Goal: Task Accomplishment & Management: Complete application form

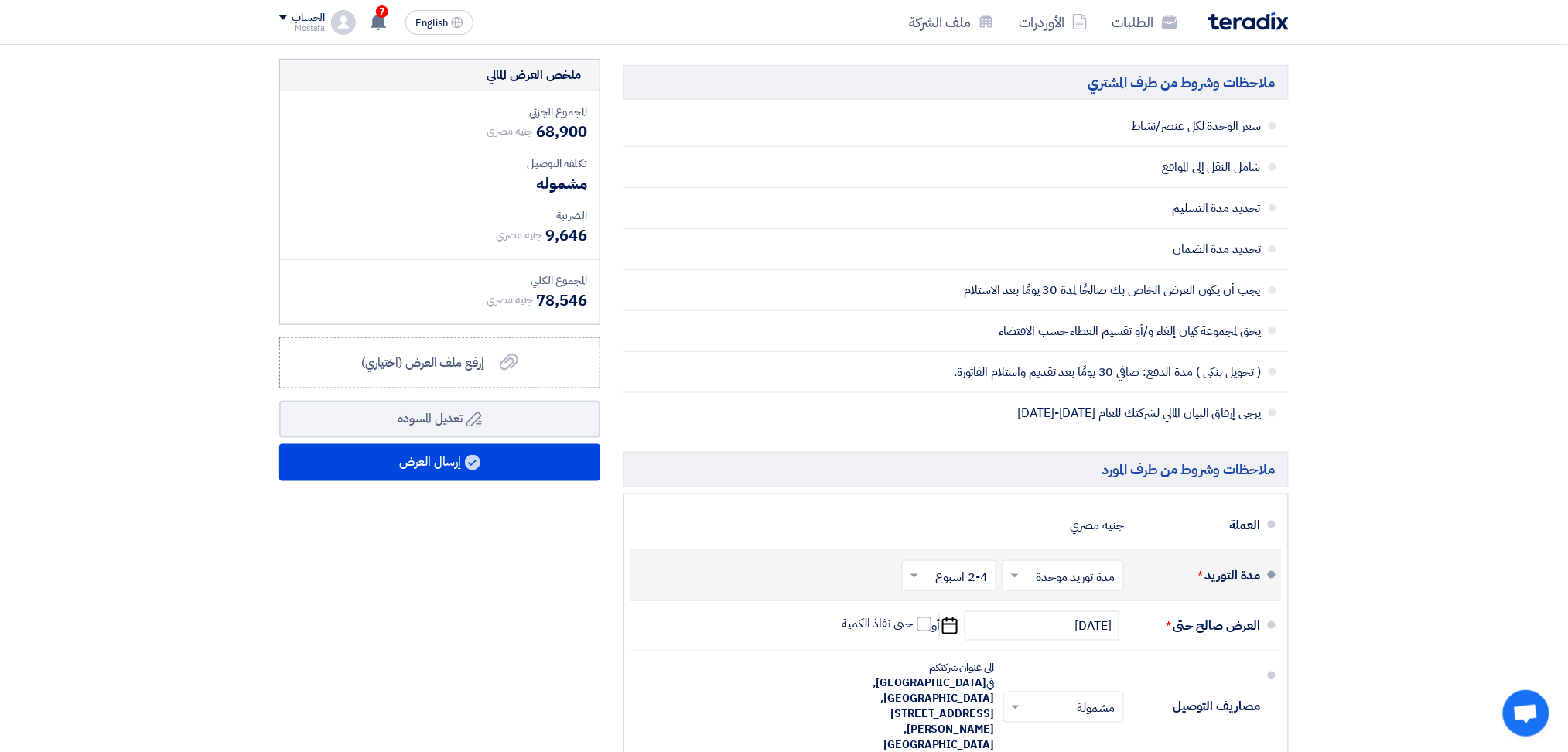
click at [951, 576] on input "text" at bounding box center [945, 578] width 86 height 23
click at [971, 440] on span "1-2 اسبوع" at bounding box center [964, 441] width 52 height 19
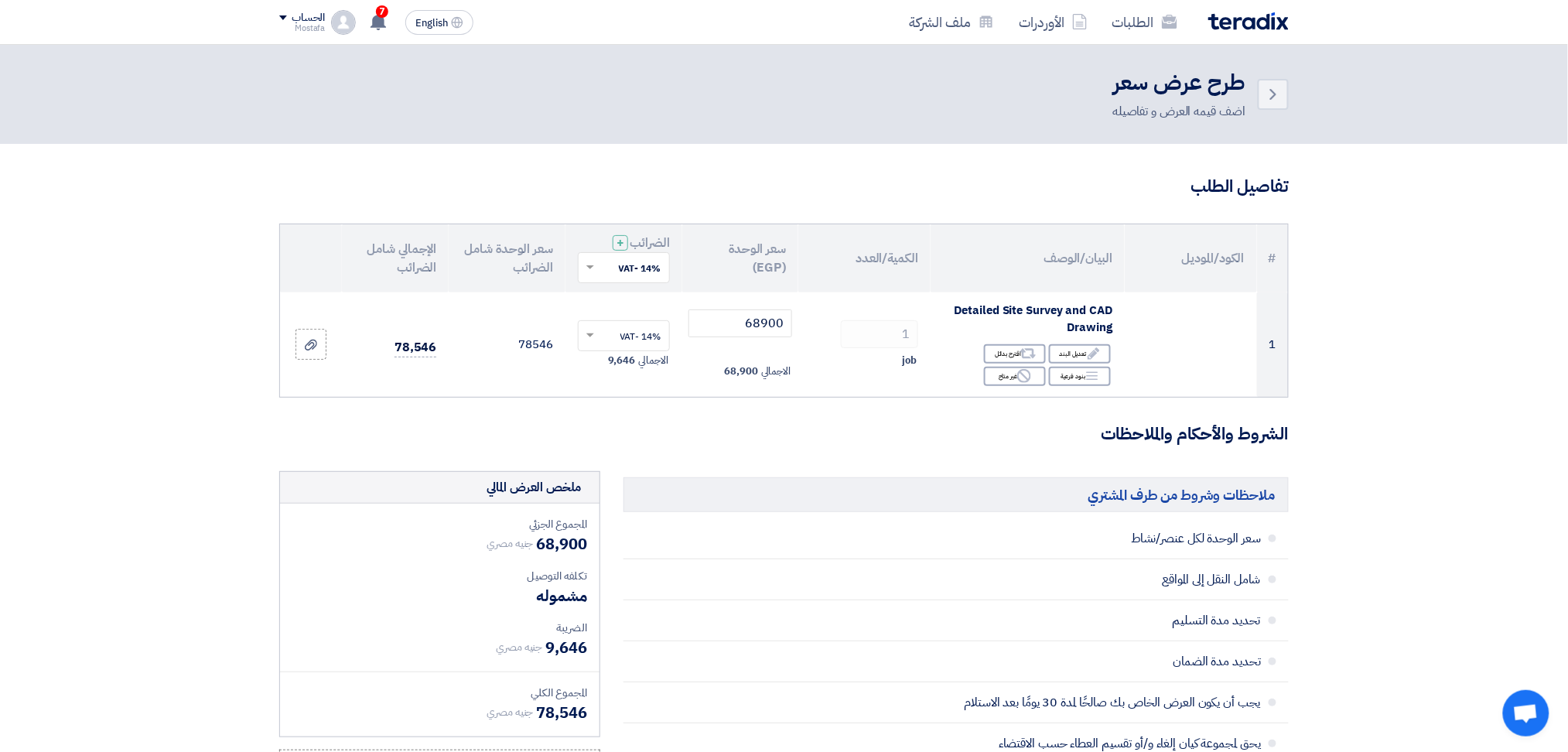
scroll to position [103, 0]
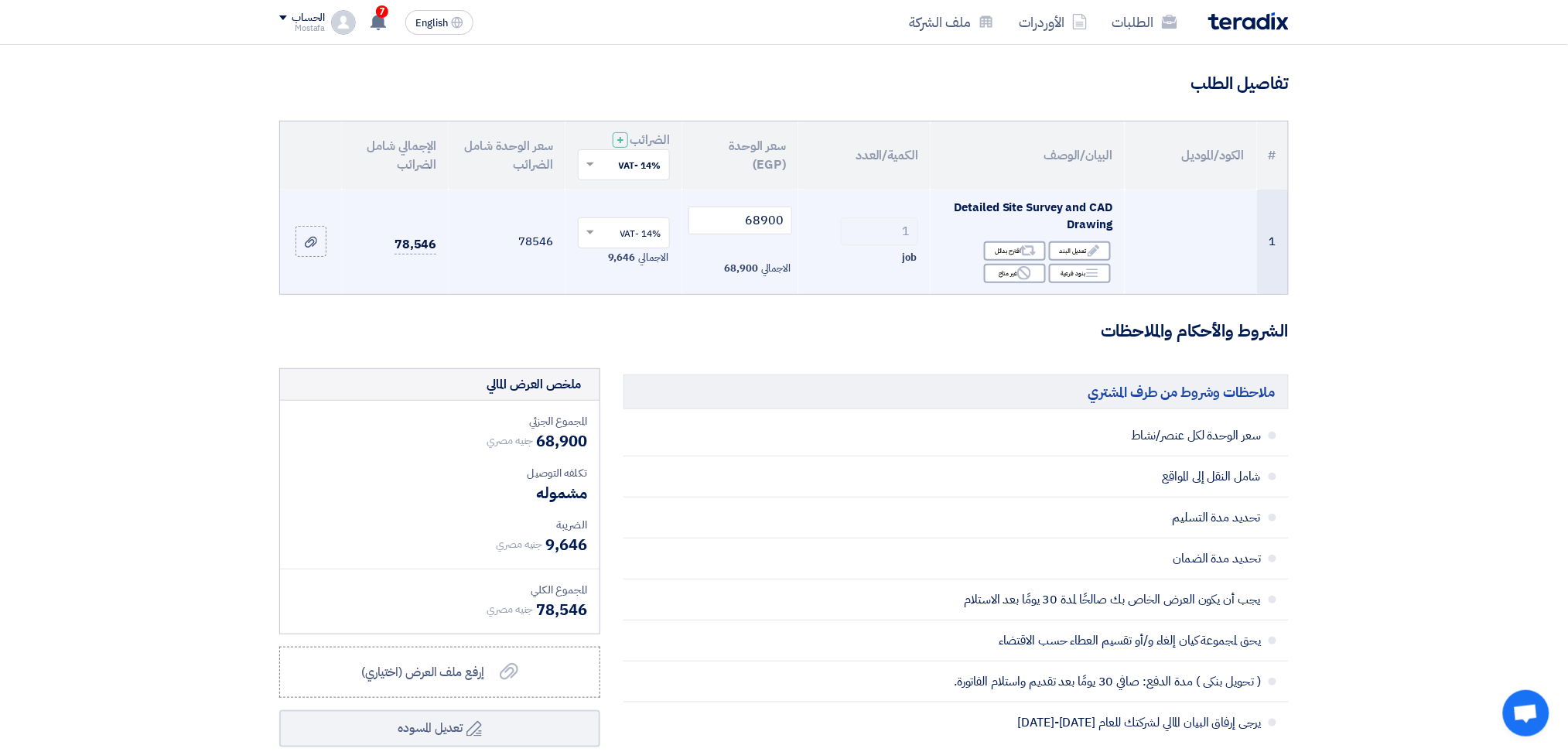
click at [589, 236] on span at bounding box center [588, 232] width 19 height 14
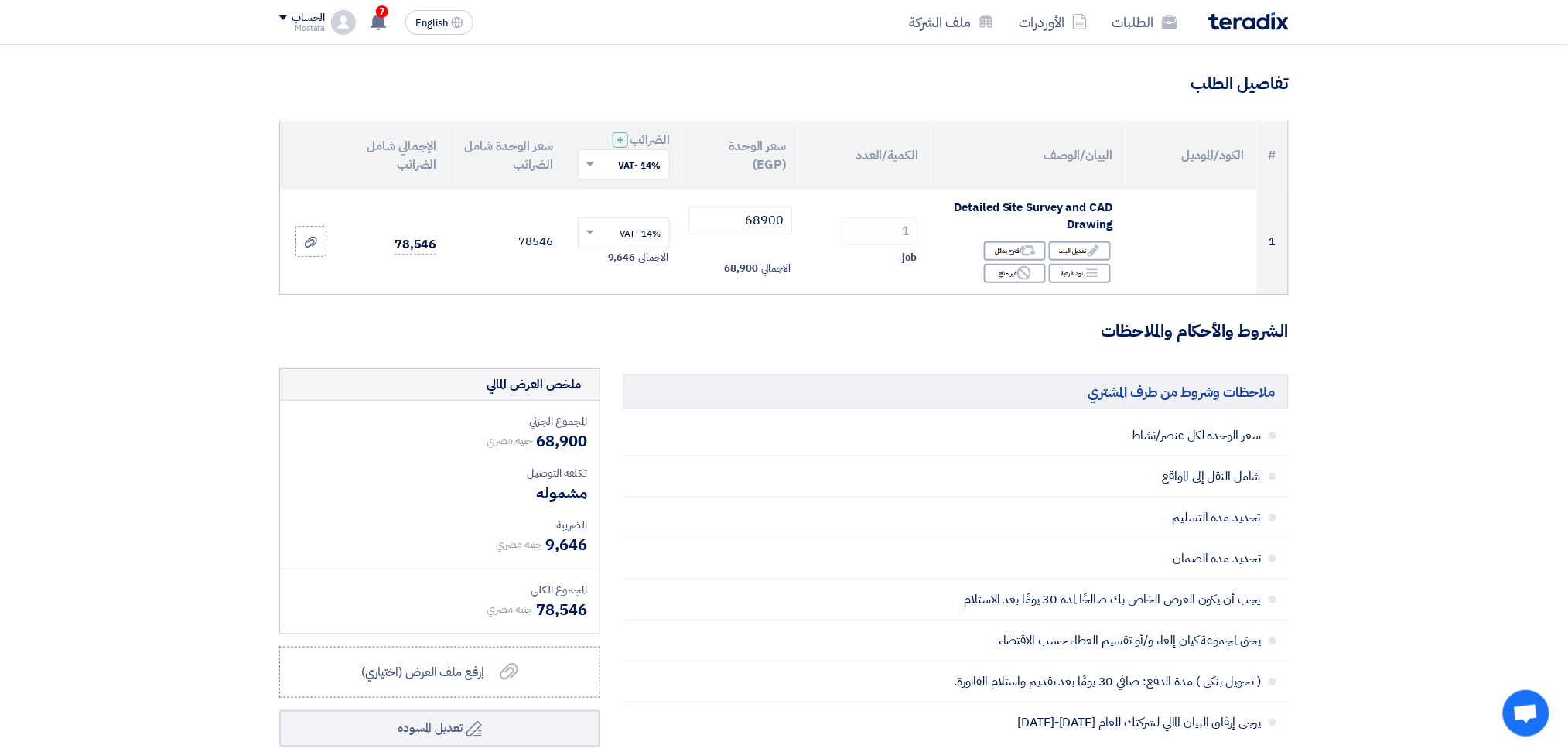
click at [513, 302] on form "تفاصيل الطلب # الكود/الموديل البيان/الوصف الكمية/العدد سعر الوحدة (EGP) الضرائب…" at bounding box center [784, 684] width 1010 height 1223
click at [299, 533] on div "جنيه مصري 9,646" at bounding box center [439, 544] width 295 height 23
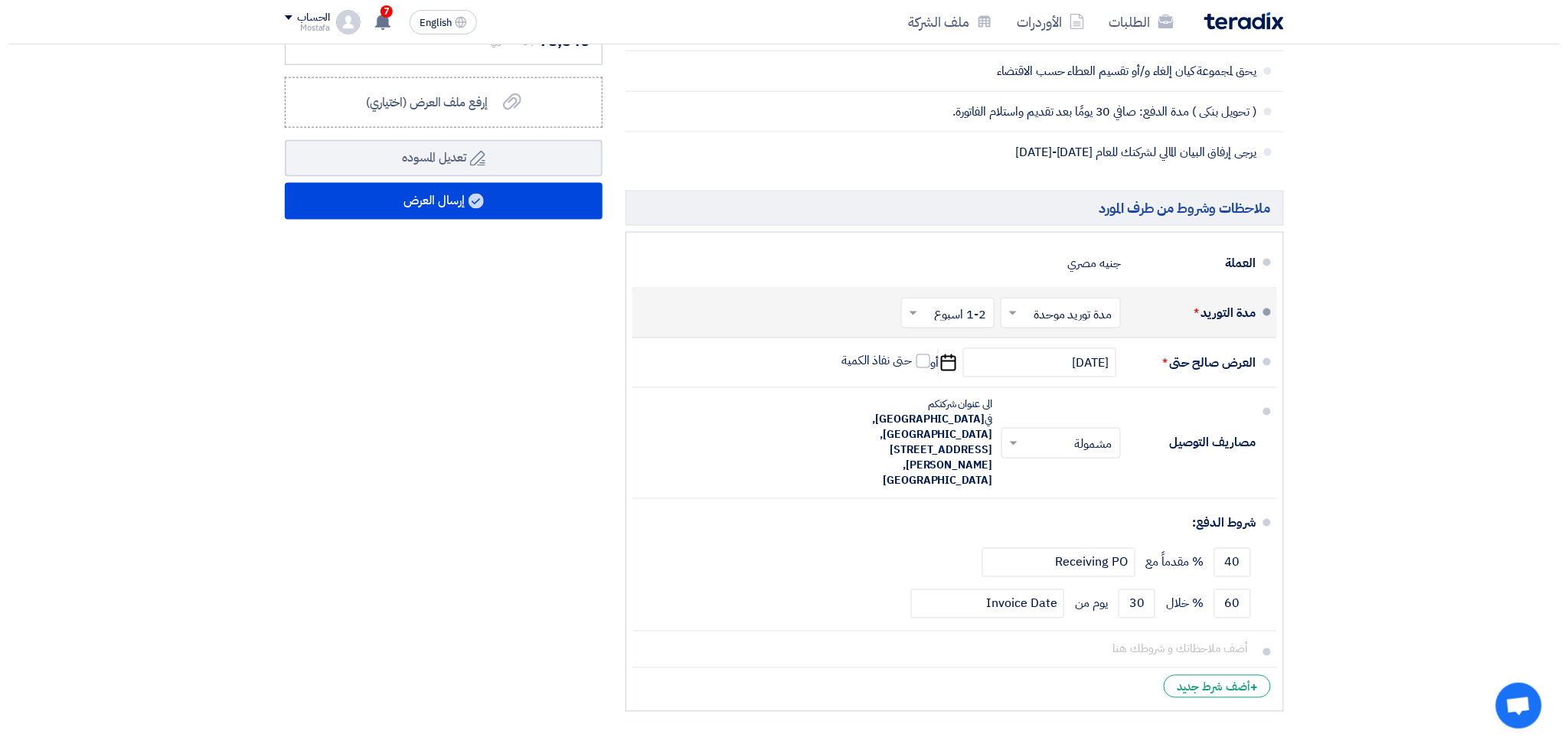
scroll to position [714, 0]
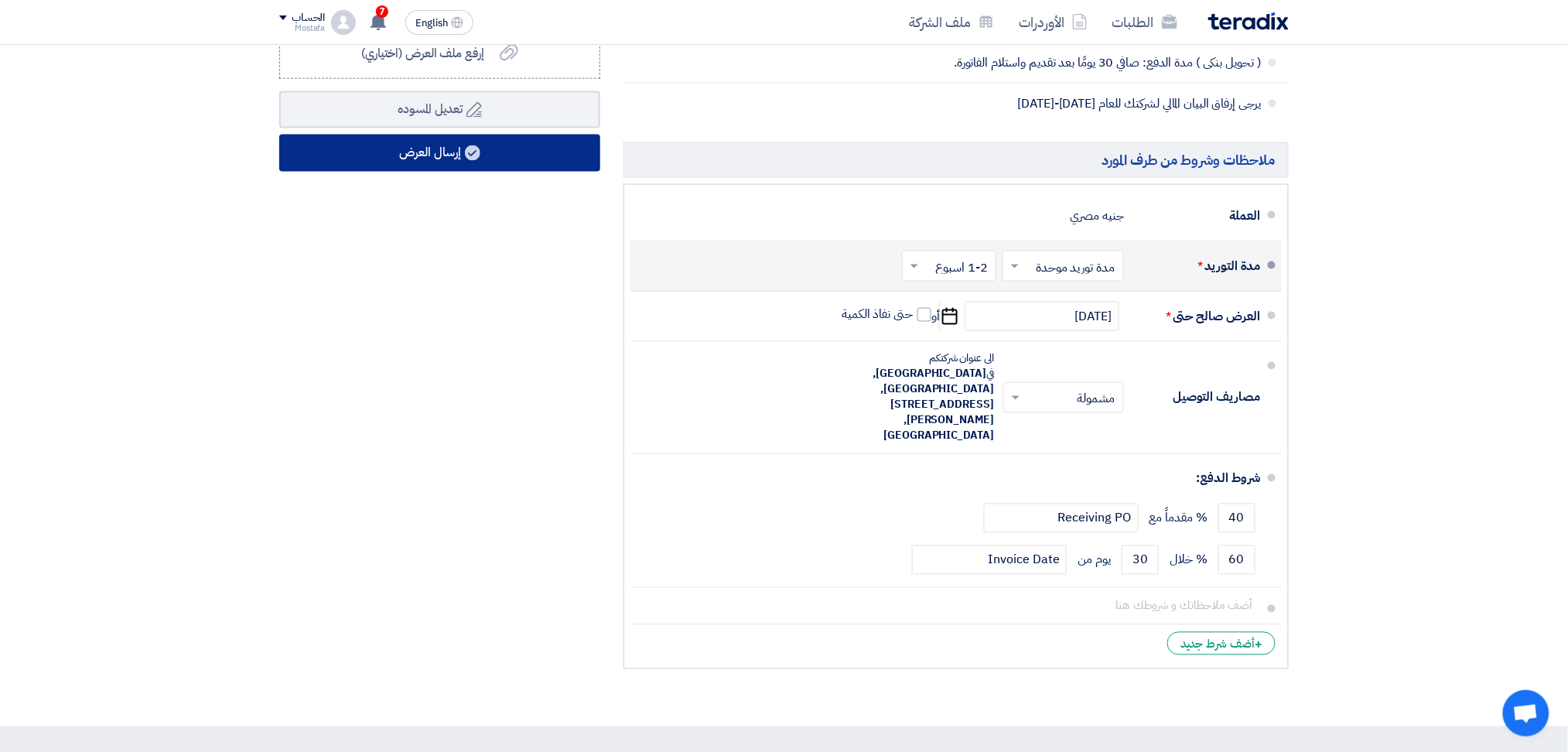
click at [547, 156] on button "إرسال العرض" at bounding box center [440, 153] width 321 height 37
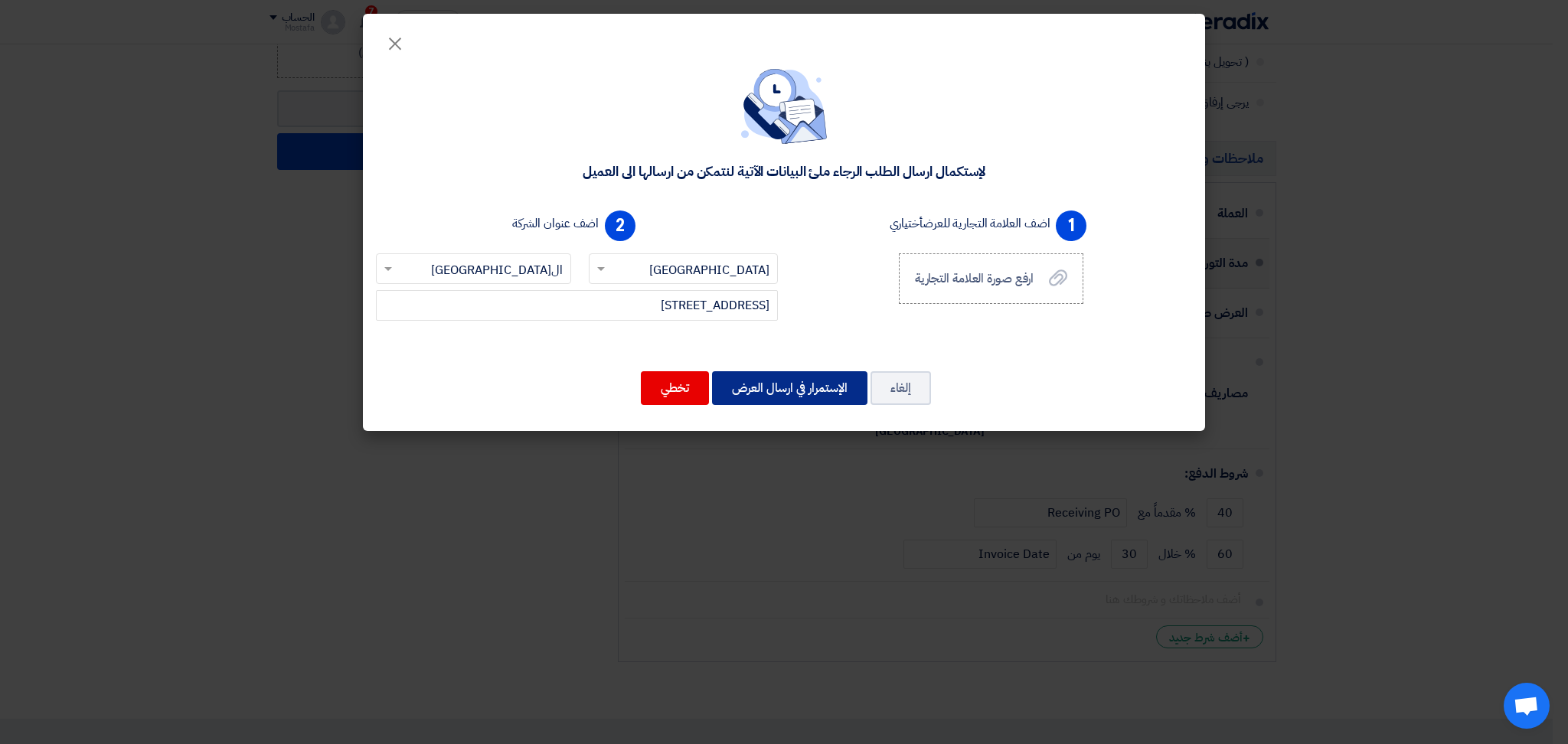
click at [785, 391] on button "الإستمرار في ارسال العرض" at bounding box center [790, 388] width 156 height 34
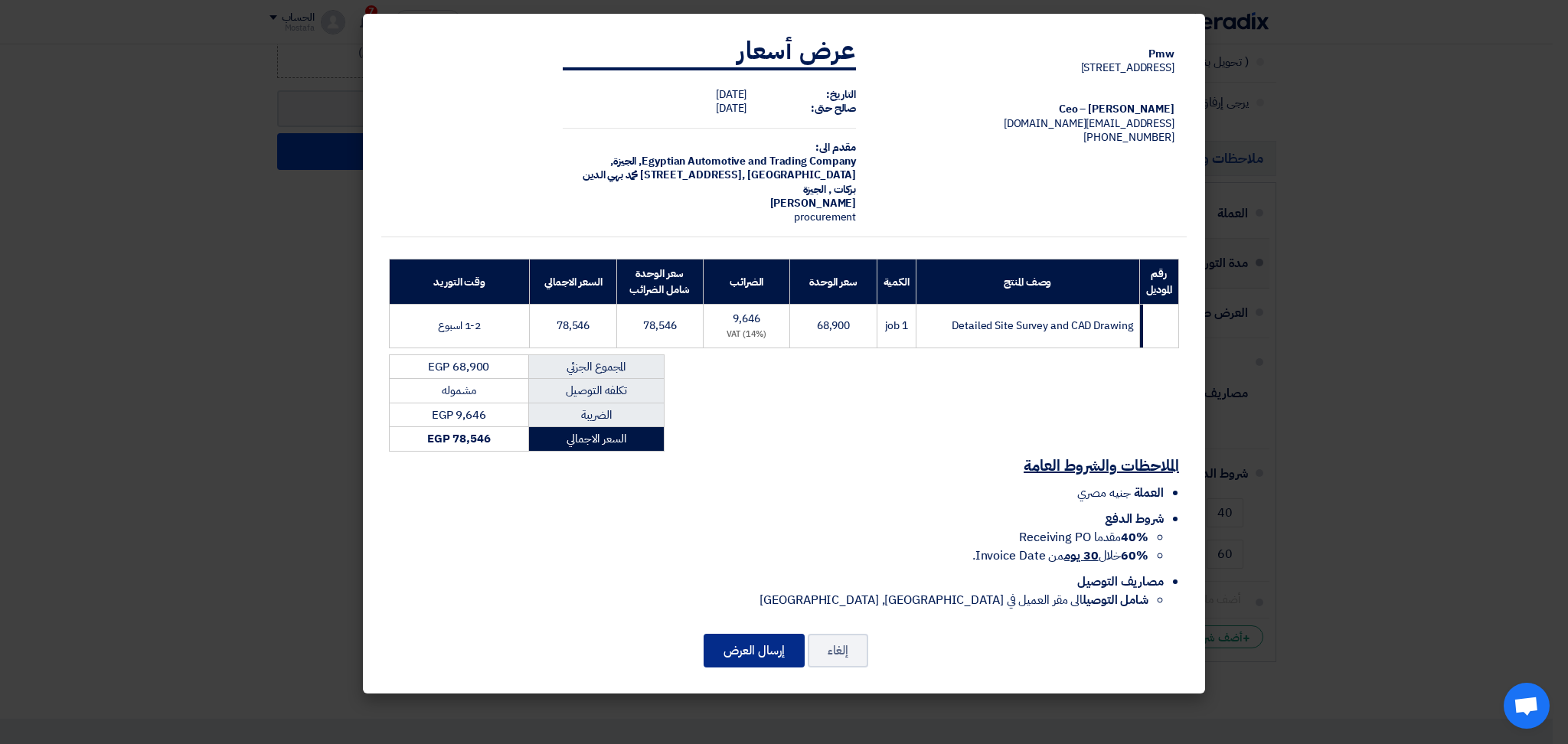
click at [742, 637] on button "إرسال العرض" at bounding box center [754, 651] width 101 height 34
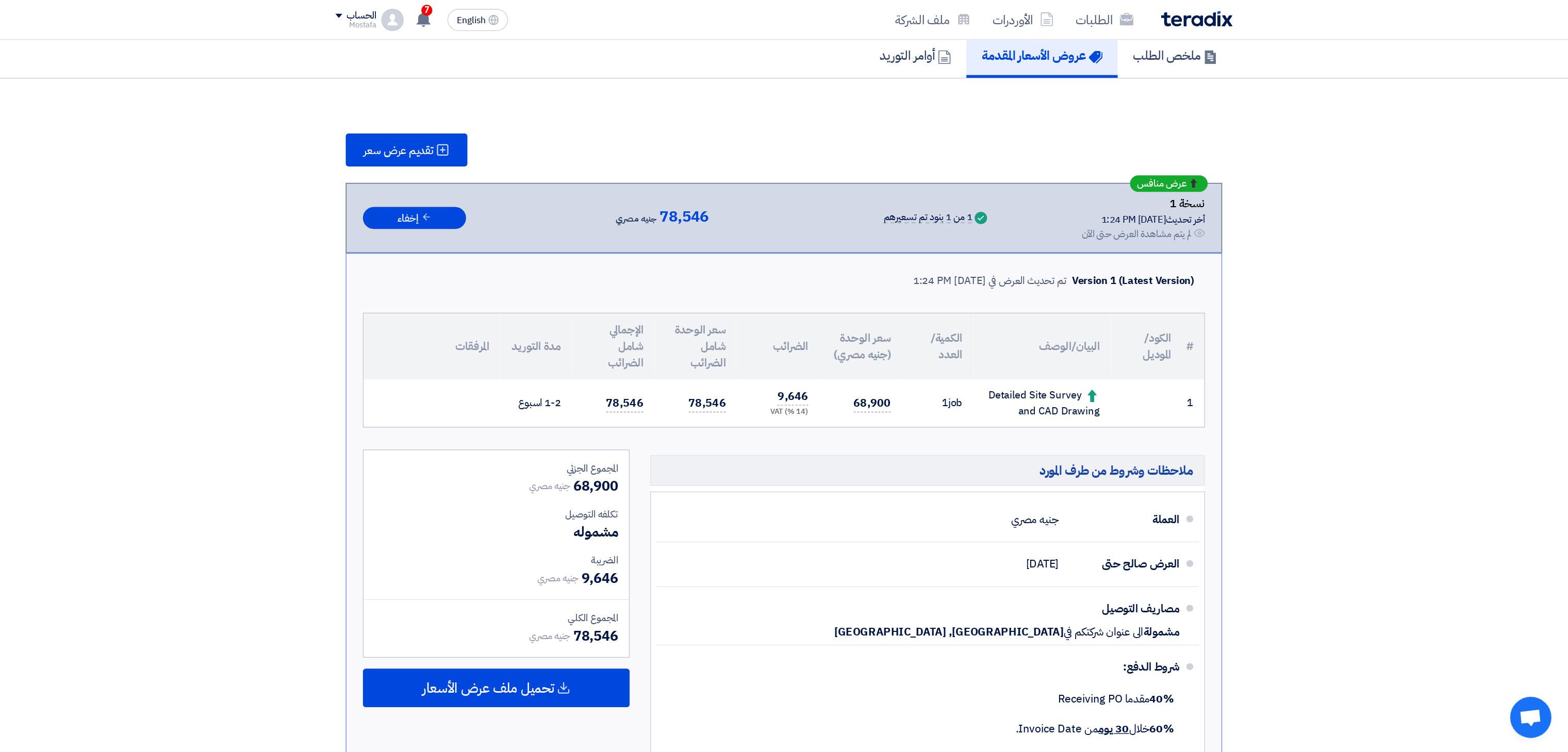
scroll to position [80, 0]
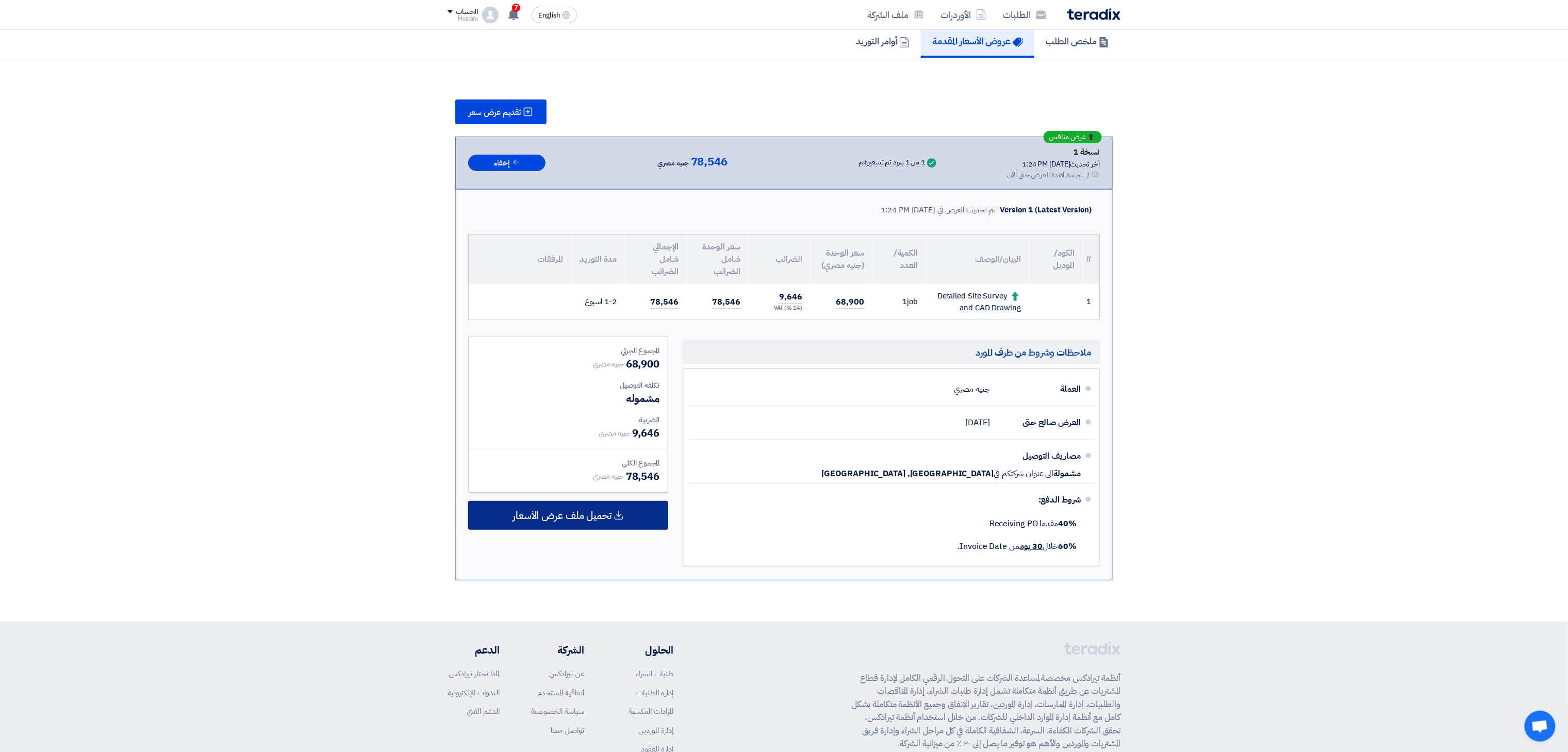
click at [612, 500] on div "تحميل ملف عرض الأسعار" at bounding box center [568, 515] width 200 height 29
click at [604, 500] on div "عربي" at bounding box center [568, 545] width 199 height 30
click at [577, 500] on div "إنجليزي" at bounding box center [568, 574] width 199 height 29
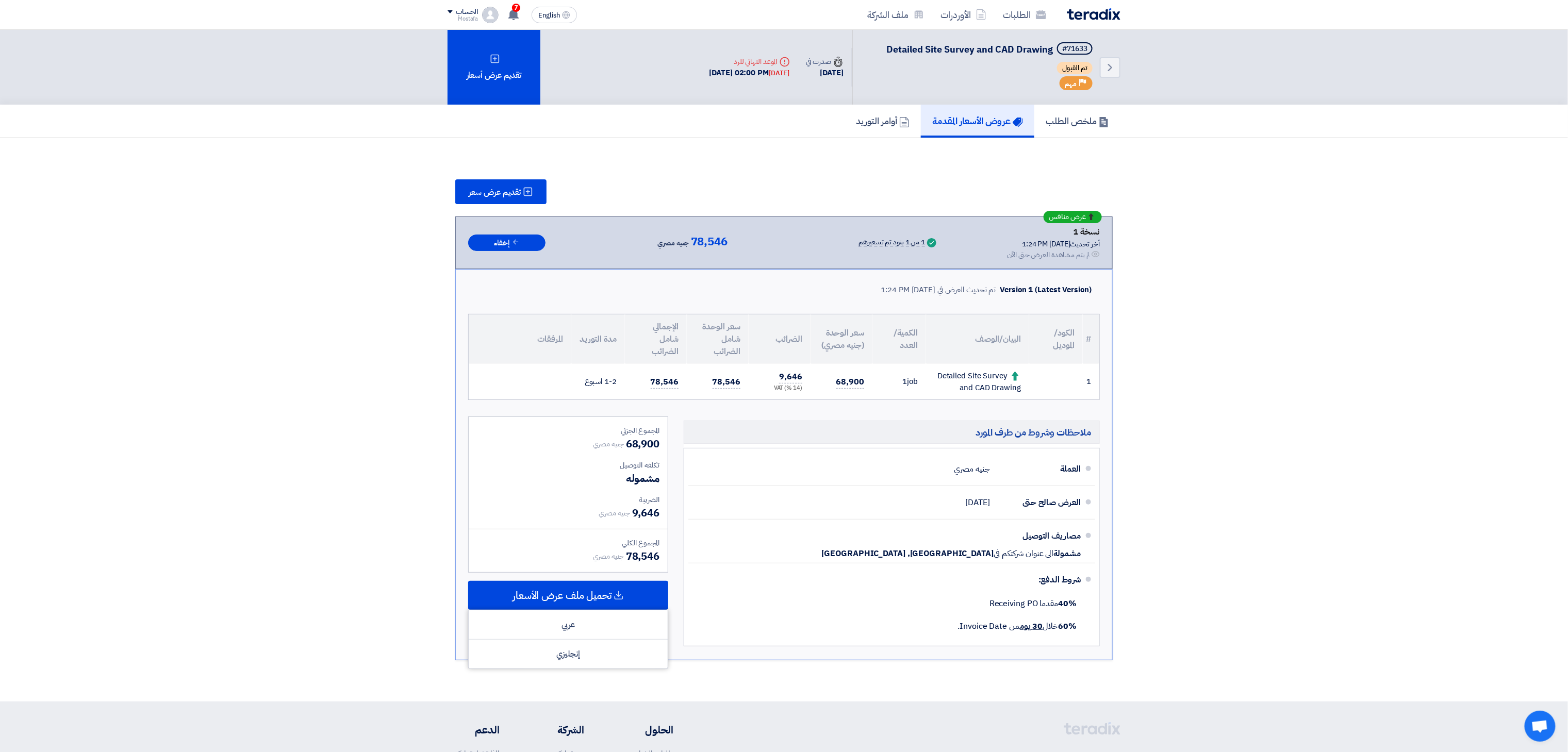
scroll to position [103, 0]
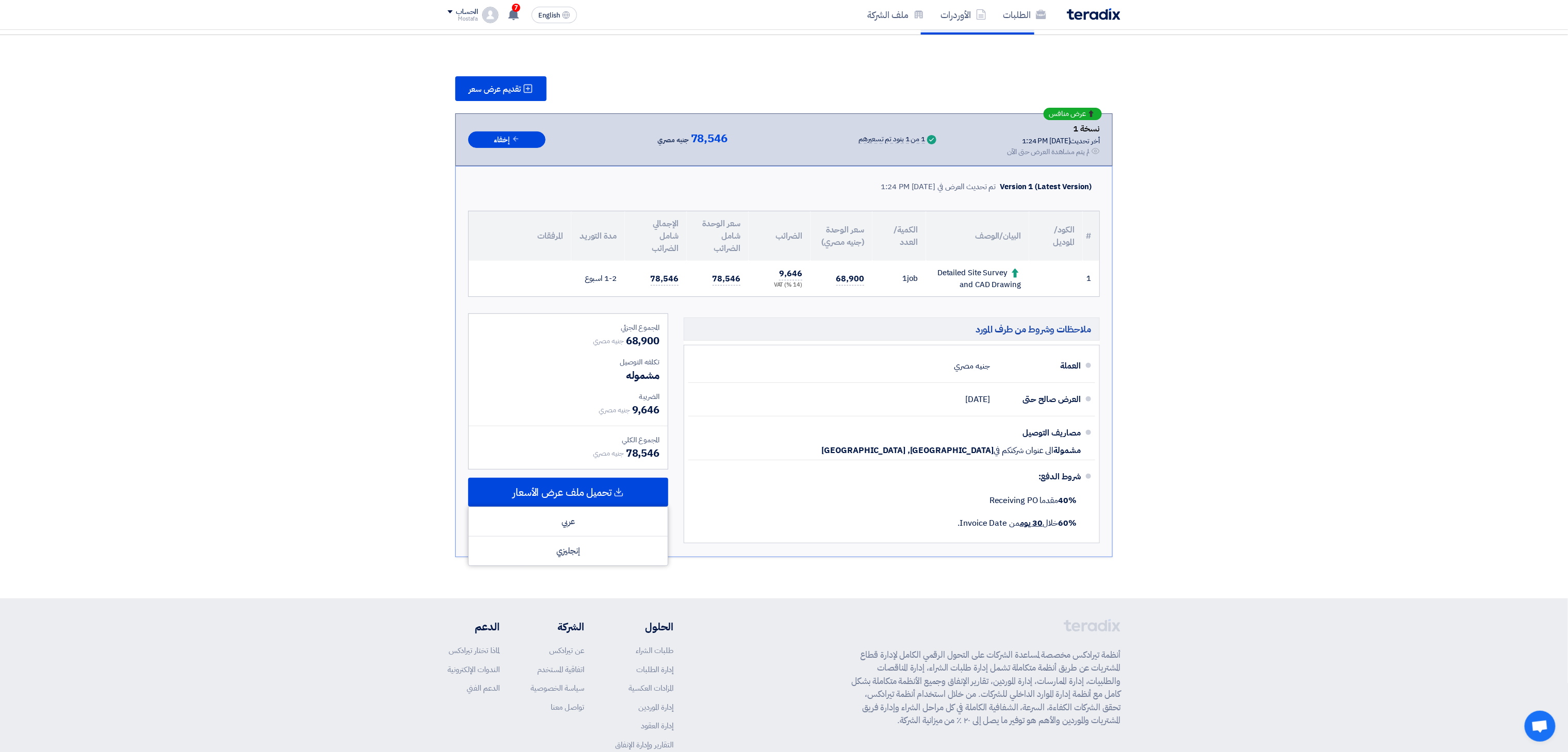
click at [1044, 405] on section "تقديم عرض سعر عرض منافس نسخة 1 أخر تحديث [DATE] 1:24 PM Offer is Seen لم يتم مش…" at bounding box center [784, 316] width 1568 height 563
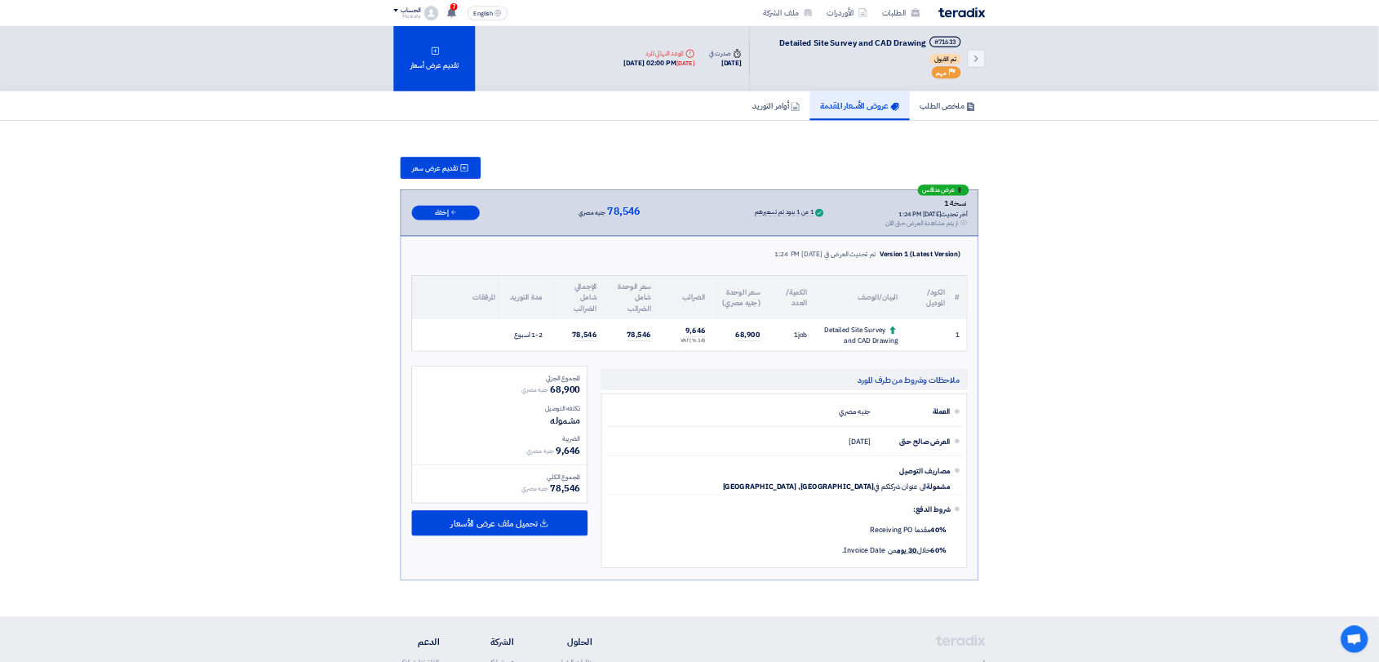
scroll to position [0, 0]
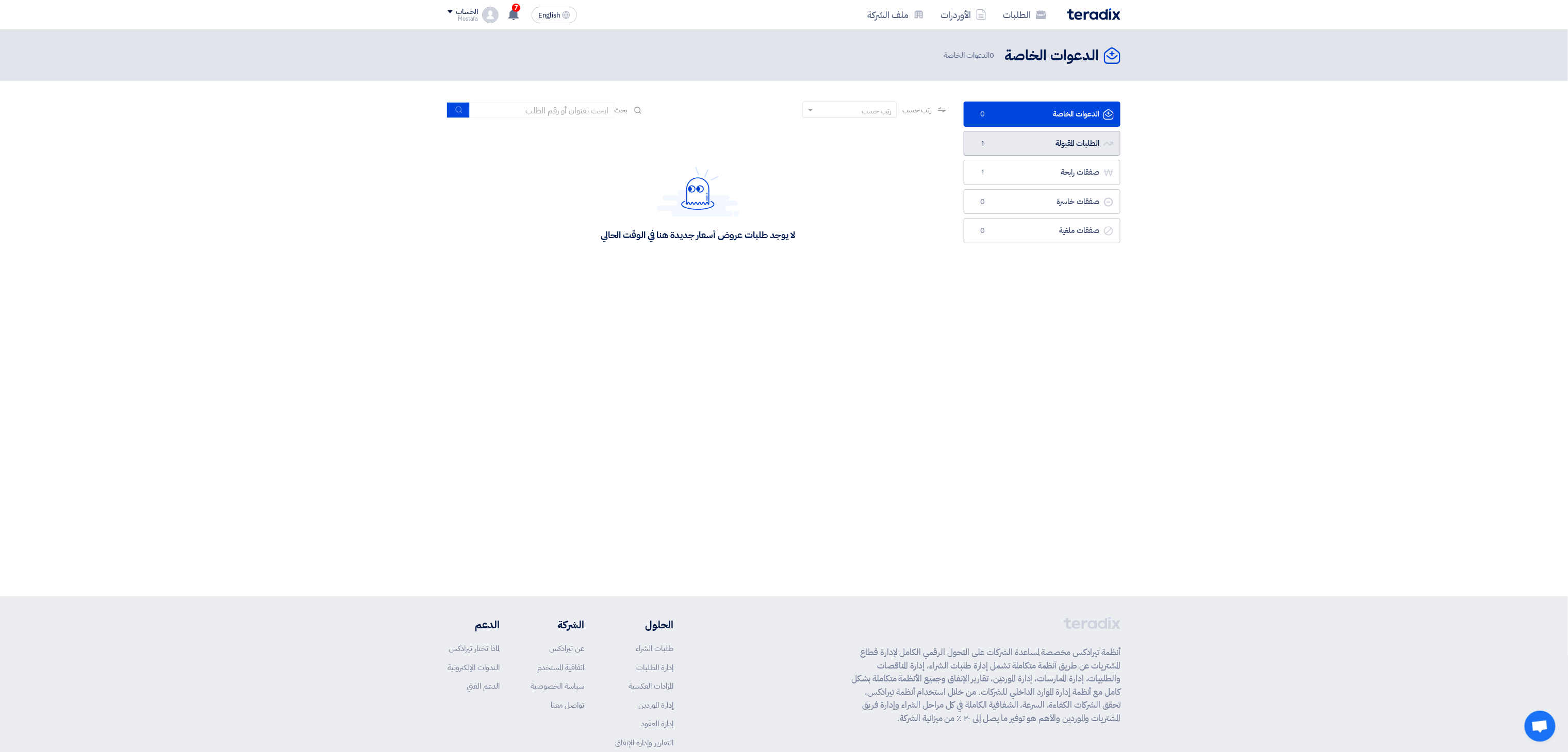
click at [1025, 153] on link "الطلبات المقبولة الطلبات المقبولة 1" at bounding box center [1042, 143] width 157 height 25
